Goal: Check status: Verify the current state of an ongoing process or item

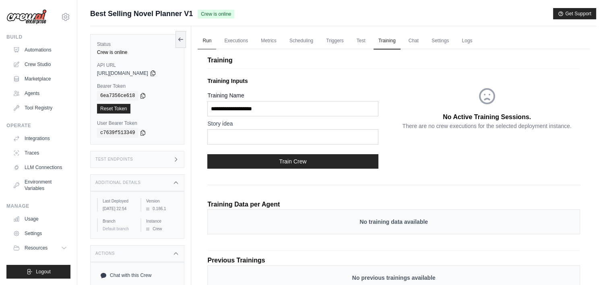
click at [203, 45] on link "Run" at bounding box center [207, 41] width 19 height 17
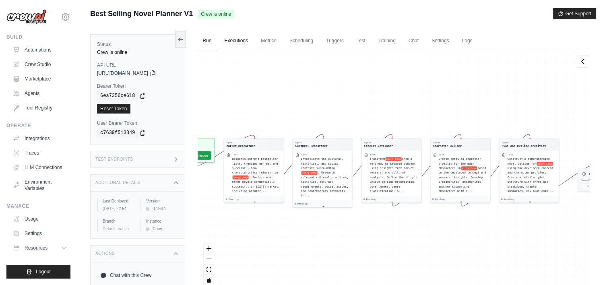
click at [229, 43] on link "Executions" at bounding box center [235, 41] width 33 height 17
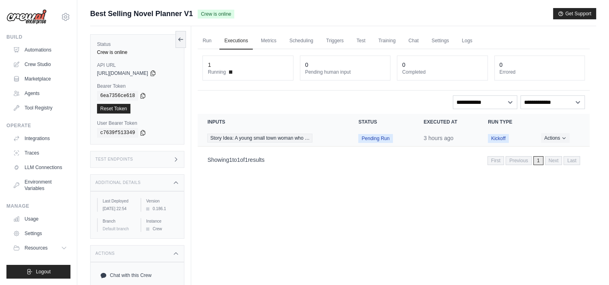
click at [368, 137] on span "Pending Run" at bounding box center [375, 138] width 34 height 9
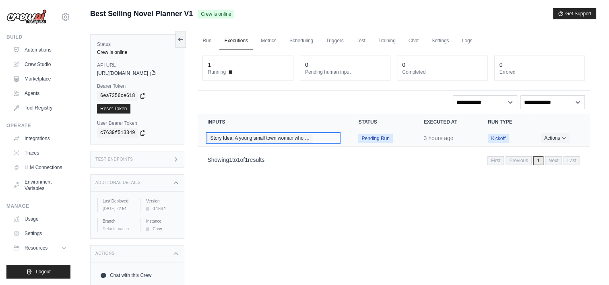
click at [323, 134] on div "Story Idea: A young small town woman who …" at bounding box center [273, 138] width 132 height 9
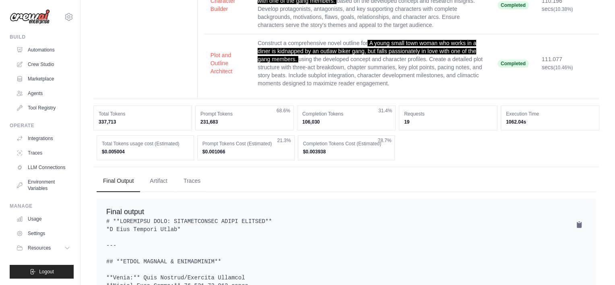
scroll to position [223, 0]
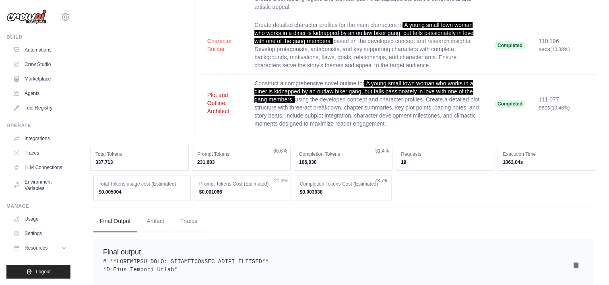
click at [222, 101] on button "Plot and Outline Architect" at bounding box center [224, 103] width 34 height 24
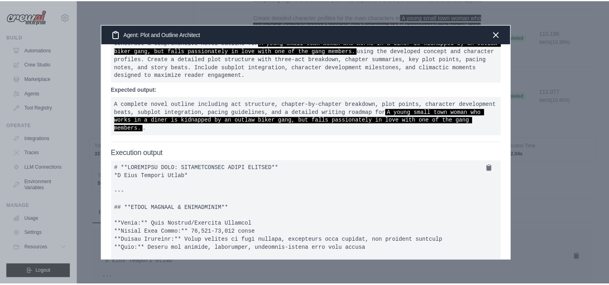
scroll to position [82, 0]
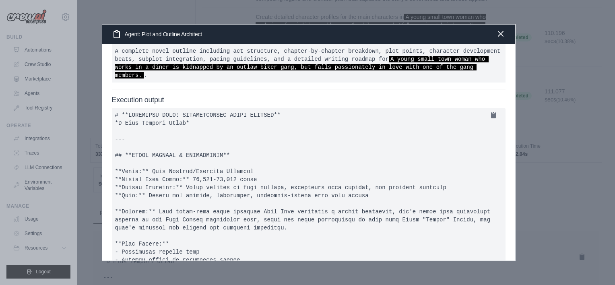
click at [498, 34] on icon "button" at bounding box center [501, 34] width 10 height 10
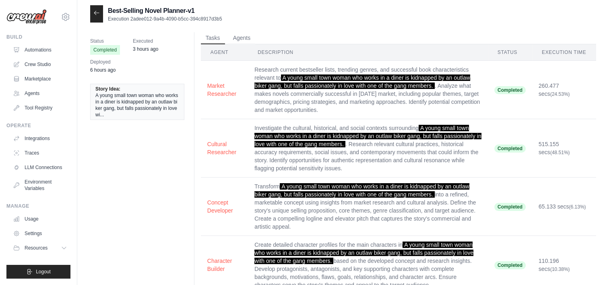
scroll to position [0, 0]
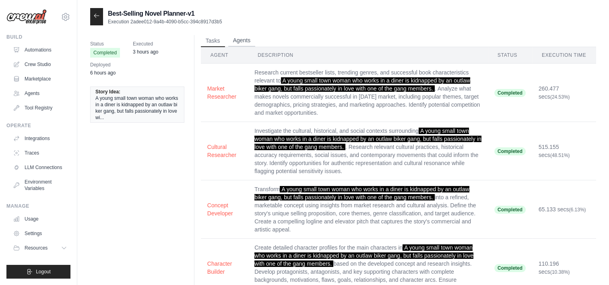
click at [251, 39] on button "Agents" at bounding box center [241, 41] width 27 height 12
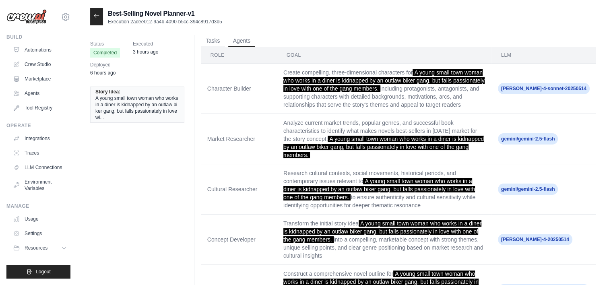
click at [93, 20] on div at bounding box center [96, 16] width 13 height 17
click at [94, 16] on icon at bounding box center [96, 16] width 5 height 4
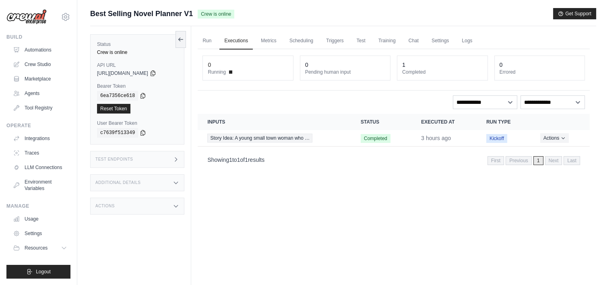
click at [159, 206] on div "Actions" at bounding box center [137, 206] width 94 height 17
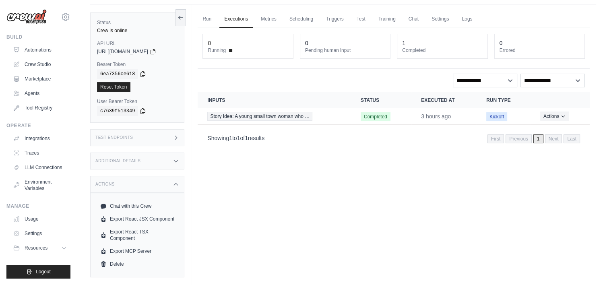
scroll to position [34, 0]
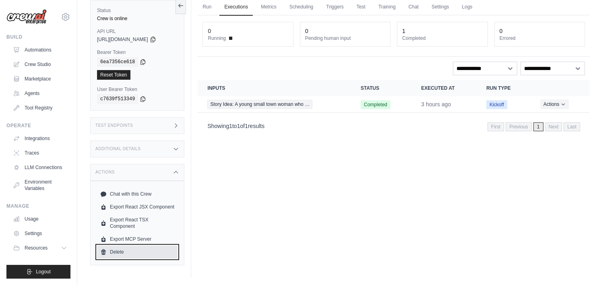
click at [111, 251] on link "Delete" at bounding box center [137, 252] width 81 height 13
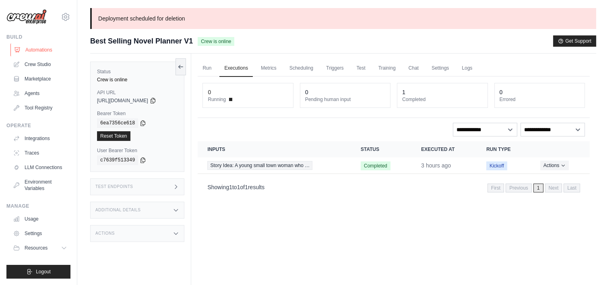
click at [37, 48] on link "Automations" at bounding box center [40, 49] width 61 height 13
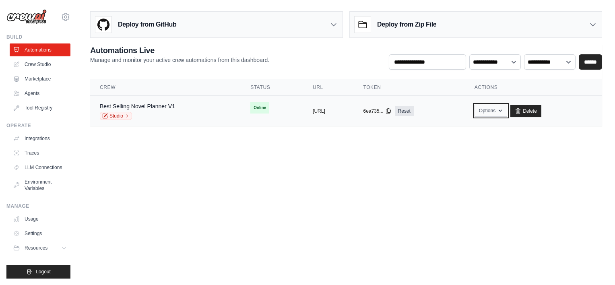
click at [504, 113] on icon "button" at bounding box center [500, 111] width 6 height 6
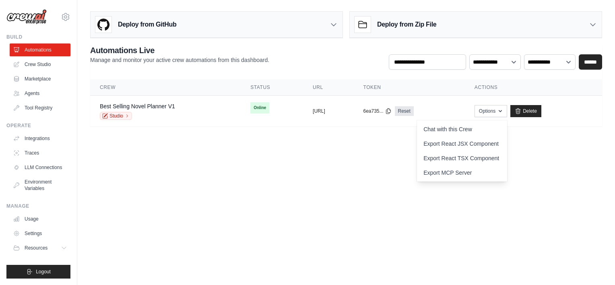
click at [551, 164] on body "m.solenne.after.dark@gmail.com Settings Build Automations Crew Studio Resources" at bounding box center [307, 142] width 615 height 285
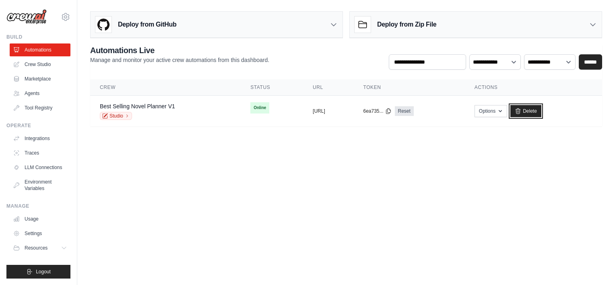
click at [542, 113] on link "Delete" at bounding box center [526, 111] width 31 height 12
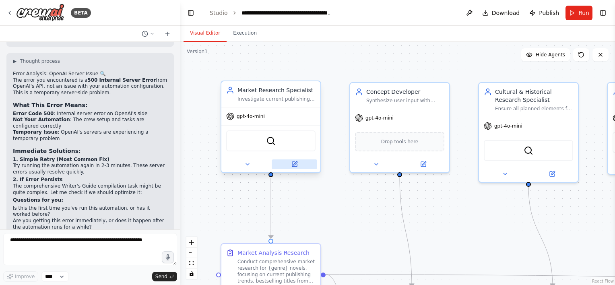
scroll to position [2481, 0]
click at [544, 15] on span "Publish" at bounding box center [549, 13] width 20 height 8
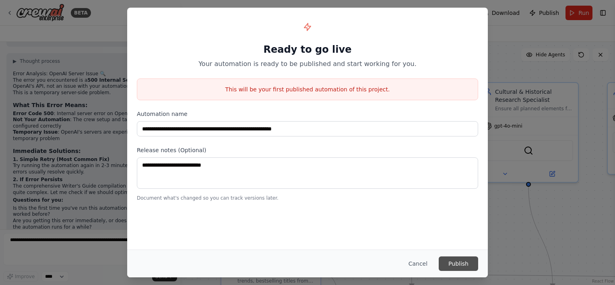
click at [453, 265] on button "Publish" at bounding box center [458, 264] width 39 height 14
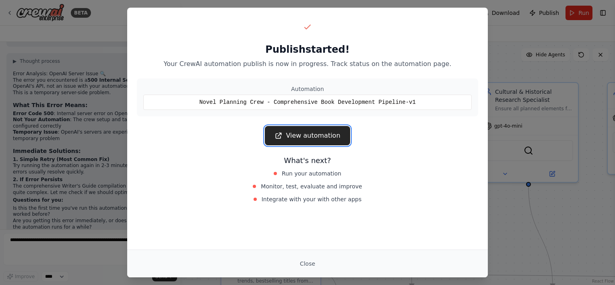
click at [295, 134] on link "View automation" at bounding box center [307, 135] width 85 height 19
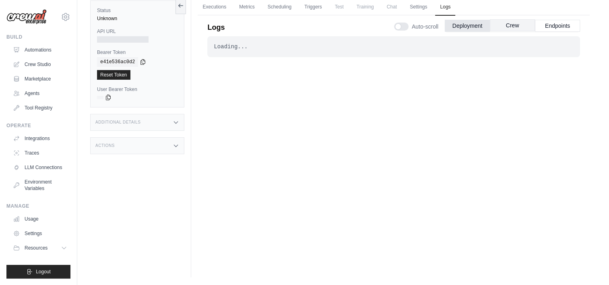
click at [504, 28] on button "Crew" at bounding box center [512, 25] width 45 height 12
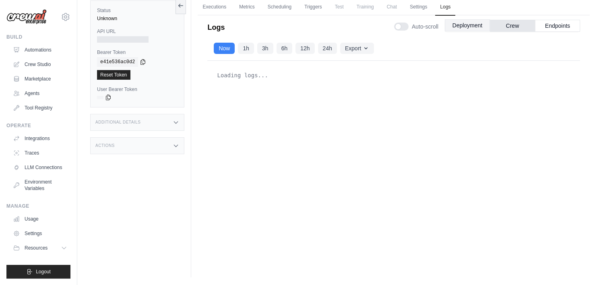
click at [468, 28] on button "Deployment" at bounding box center [467, 25] width 45 height 12
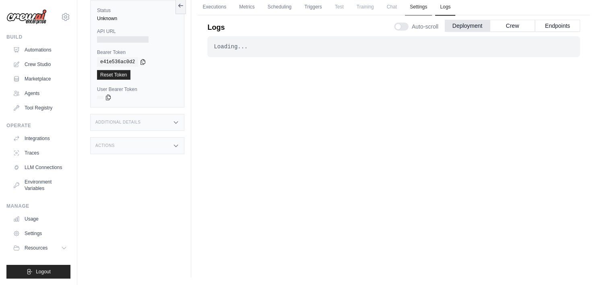
click at [427, 5] on link "Settings" at bounding box center [418, 7] width 27 height 17
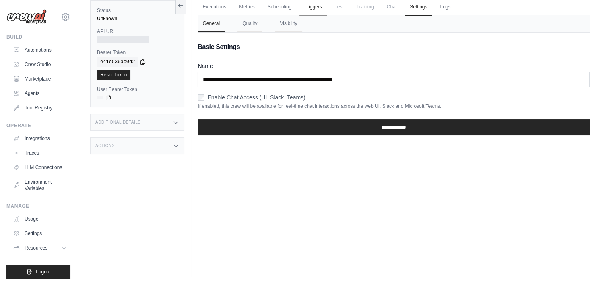
click at [317, 8] on link "Triggers" at bounding box center [313, 7] width 27 height 17
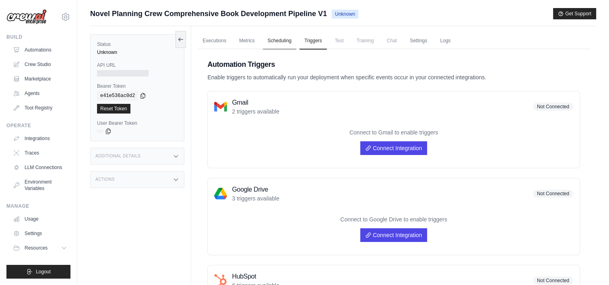
click at [287, 40] on link "Scheduling" at bounding box center [279, 41] width 33 height 17
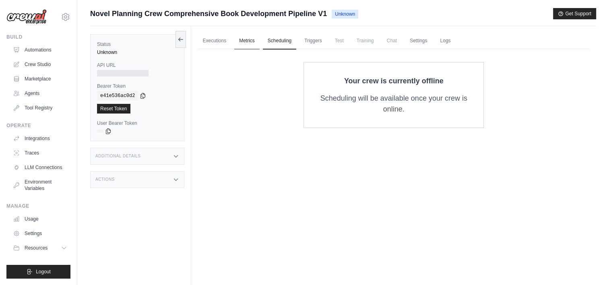
click at [239, 43] on link "Metrics" at bounding box center [246, 41] width 25 height 17
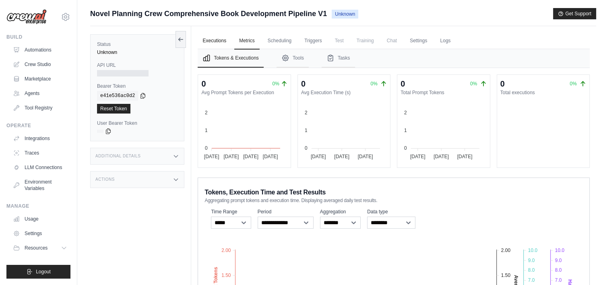
click at [221, 40] on link "Executions" at bounding box center [214, 41] width 33 height 17
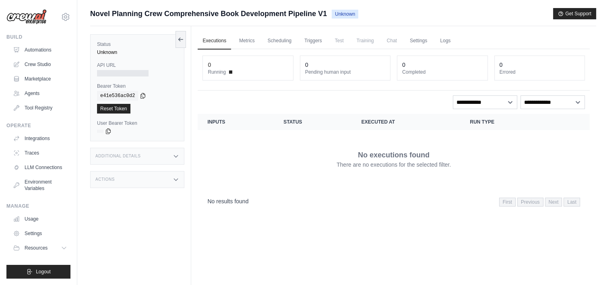
click at [173, 156] on icon at bounding box center [176, 156] width 6 height 6
click at [168, 221] on div "Actions" at bounding box center [137, 227] width 94 height 17
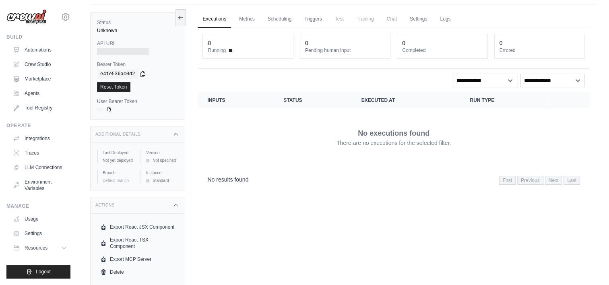
scroll to position [34, 0]
